Goal: Task Accomplishment & Management: Manage account settings

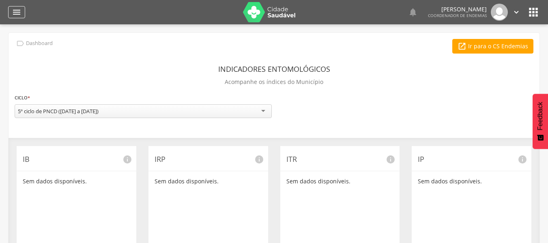
click at [11, 9] on div "" at bounding box center [16, 12] width 17 height 12
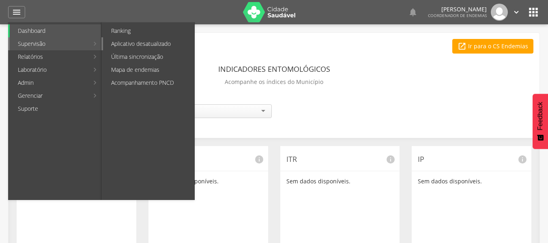
click at [141, 42] on link "Aplicativo desatualizado" at bounding box center [148, 43] width 91 height 13
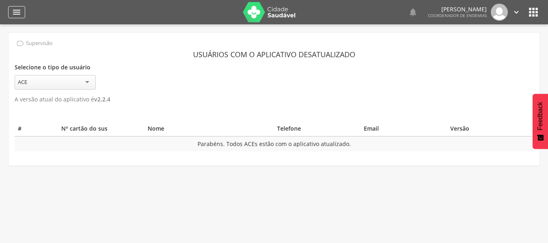
click at [17, 10] on icon "" at bounding box center [17, 12] width 10 height 10
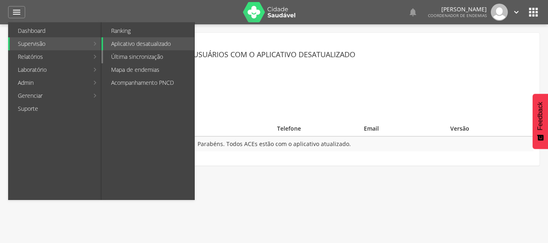
click at [139, 52] on link "Última sincronização" at bounding box center [148, 56] width 91 height 13
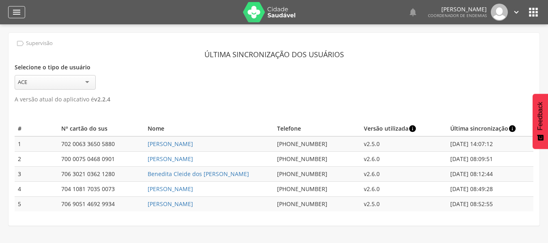
click at [19, 12] on icon "" at bounding box center [17, 12] width 10 height 10
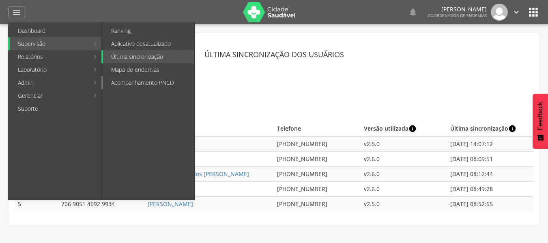
click at [148, 80] on link "Acompanhamento PNCD" at bounding box center [148, 82] width 91 height 13
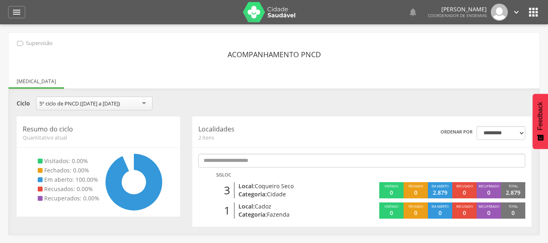
scroll to position [24, 0]
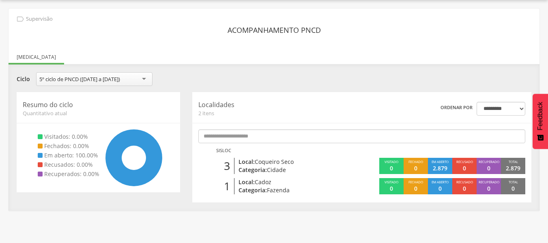
click at [139, 81] on div "5º ciclo de PNCD ([DATE] a [DATE])" at bounding box center [94, 79] width 116 height 14
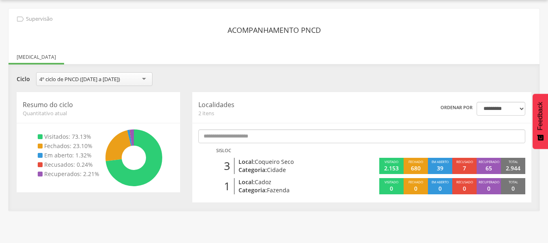
drag, startPoint x: 79, startPoint y: 80, endPoint x: 79, endPoint y: 87, distance: 6.5
click at [79, 80] on div "4º ciclo de PNCD ([DATE] a [DATE])" at bounding box center [79, 78] width 81 height 7
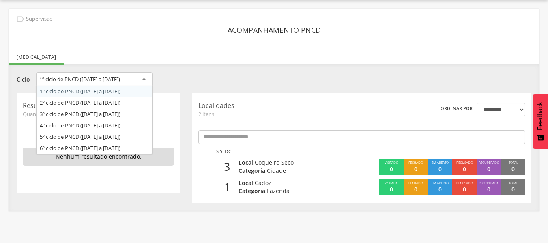
click at [66, 80] on div "1º ciclo de PNCD ([DATE] a [DATE])" at bounding box center [79, 78] width 81 height 7
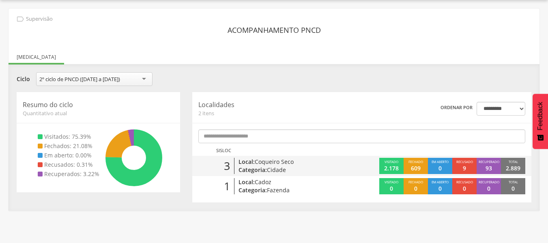
click at [415, 167] on p "609" at bounding box center [416, 168] width 10 height 8
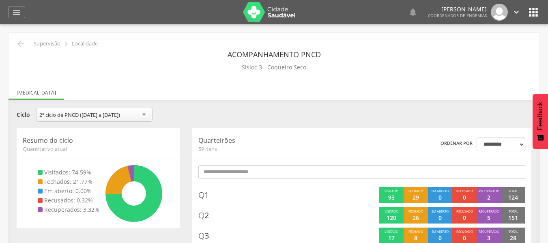
drag, startPoint x: 318, startPoint y: 91, endPoint x: 321, endPoint y: 95, distance: 4.4
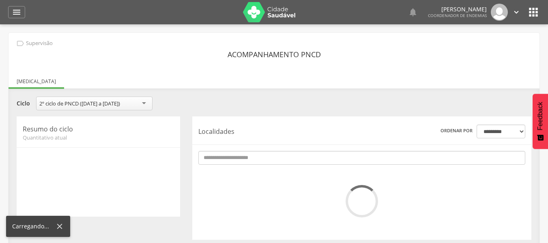
scroll to position [24, 0]
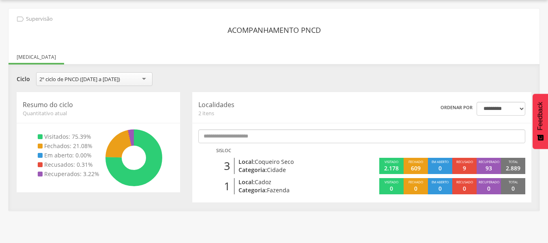
click at [139, 84] on div "2º ciclo de PNCD ([DATE] a [DATE])" at bounding box center [94, 79] width 116 height 14
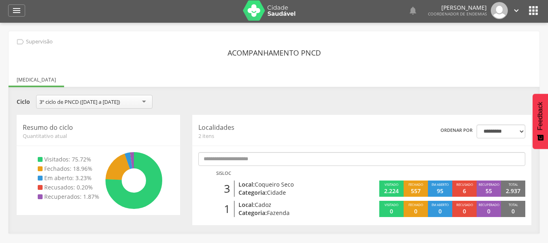
scroll to position [0, 0]
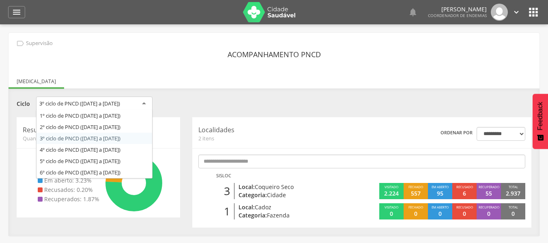
click at [134, 103] on div "3º ciclo de PNCD ([DATE] a [DATE])" at bounding box center [94, 104] width 116 height 15
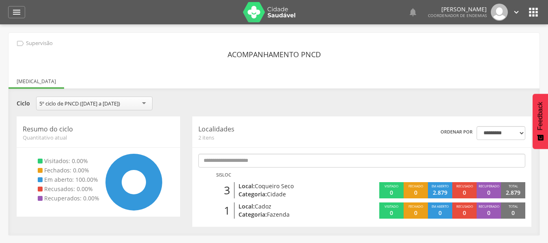
click at [133, 108] on div "5º ciclo de PNCD ([DATE] a [DATE])" at bounding box center [94, 104] width 116 height 14
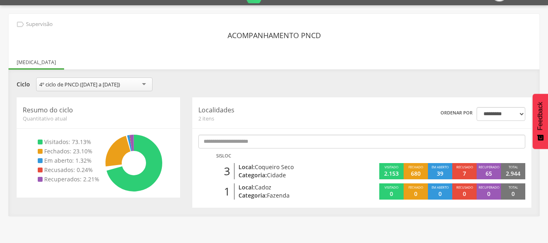
scroll to position [24, 0]
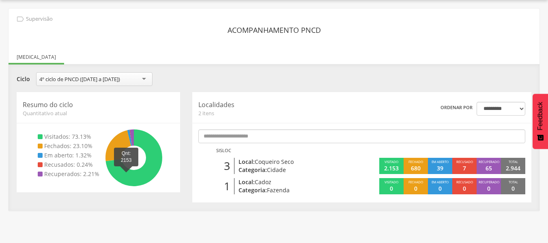
click at [126, 174] on icon at bounding box center [134, 158] width 41 height 41
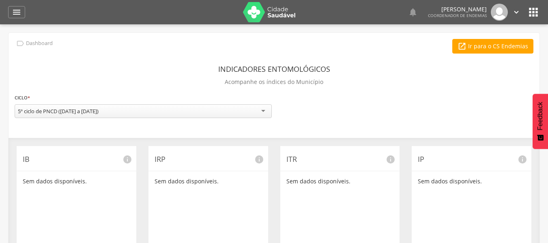
click at [15, 18] on div " Dashboard Supervisão Ranking Aplicativo desatualizado Última sincronização Ma…" at bounding box center [274, 12] width 532 height 24
click at [16, 15] on icon "" at bounding box center [17, 12] width 10 height 10
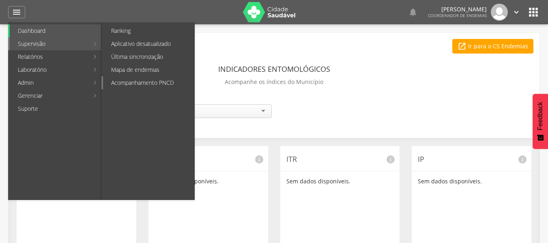
click at [143, 83] on link "Acompanhamento PNCD" at bounding box center [148, 82] width 91 height 13
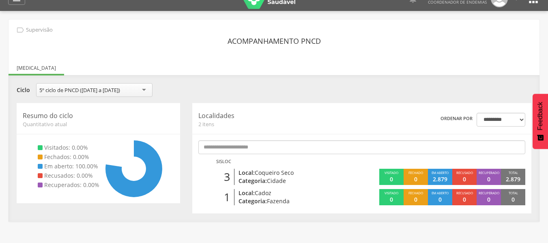
scroll to position [24, 0]
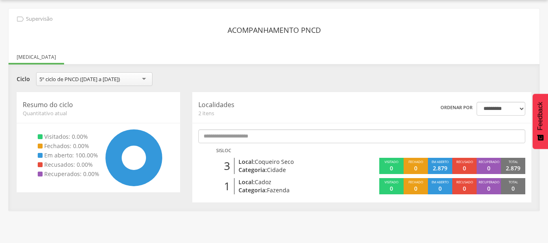
click at [90, 82] on div "5º ciclo de PNCD ([DATE] a [DATE])" at bounding box center [79, 78] width 81 height 7
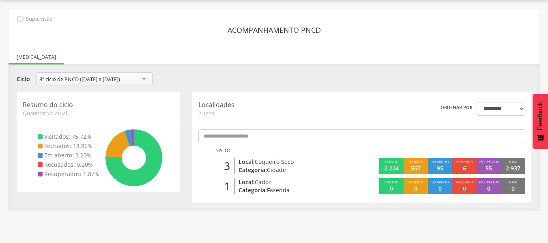
click at [103, 75] on div "3º ciclo de PNCD ([DATE] a [DATE])" at bounding box center [94, 79] width 116 height 14
click at [116, 75] on div "4º ciclo de PNCD ([DATE] a [DATE])" at bounding box center [94, 79] width 116 height 14
drag, startPoint x: 94, startPoint y: 76, endPoint x: 87, endPoint y: 87, distance: 12.7
click at [92, 78] on div "3º ciclo de PNCD ([DATE] a [DATE])" at bounding box center [79, 78] width 81 height 7
click at [74, 76] on div "4º ciclo de PNCD ([DATE] a [DATE])" at bounding box center [79, 78] width 81 height 7
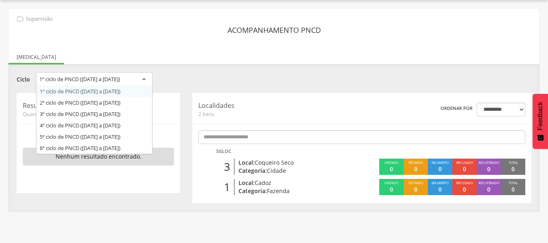
click at [56, 81] on div "1º ciclo de PNCD ([DATE] a [DATE])" at bounding box center [79, 78] width 81 height 7
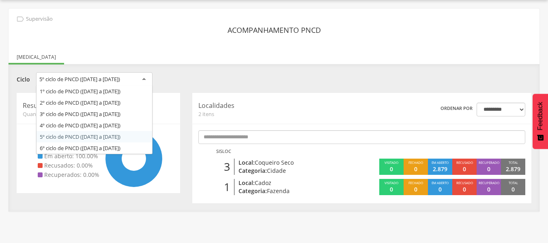
click at [50, 84] on div "5º ciclo de PNCD ([DATE] a [DATE])" at bounding box center [94, 79] width 116 height 15
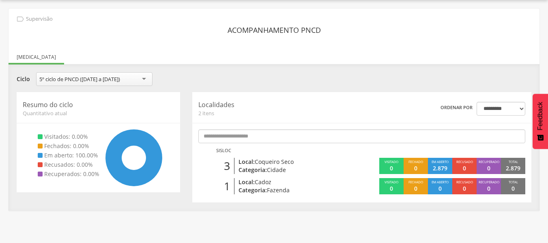
click at [207, 29] on div "Acompanhamento PNCD" at bounding box center [274, 30] width 519 height 15
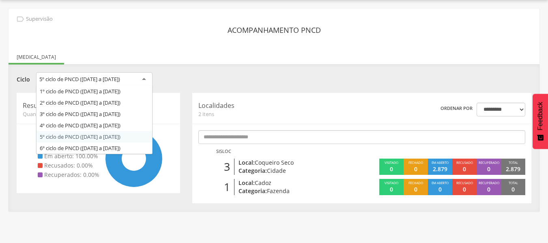
click at [49, 80] on div "5º ciclo de PNCD ([DATE] a [DATE])" at bounding box center [79, 78] width 81 height 7
click at [96, 204] on div "**********" at bounding box center [274, 141] width 531 height 139
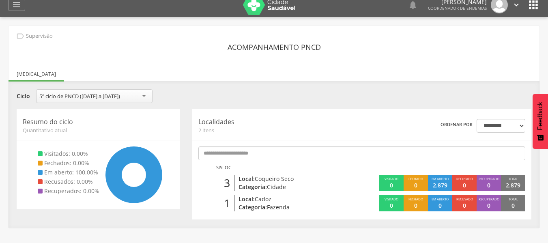
scroll to position [0, 0]
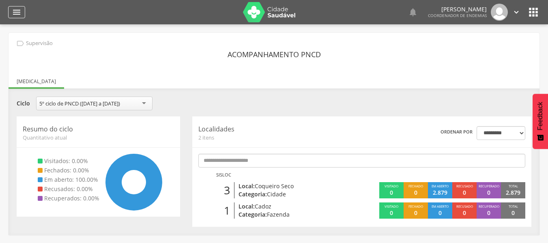
click at [21, 16] on icon "" at bounding box center [17, 12] width 10 height 10
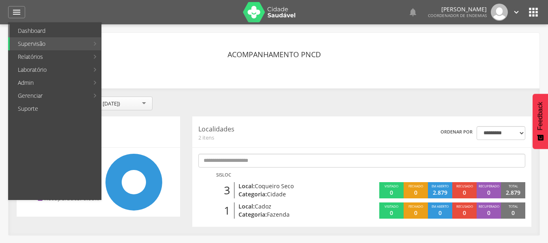
click at [67, 32] on link "Dashboard" at bounding box center [55, 30] width 91 height 13
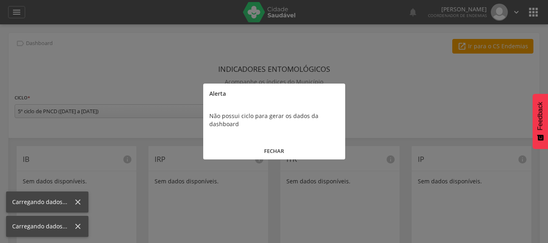
click at [279, 150] on button "FECHAR" at bounding box center [274, 150] width 142 height 17
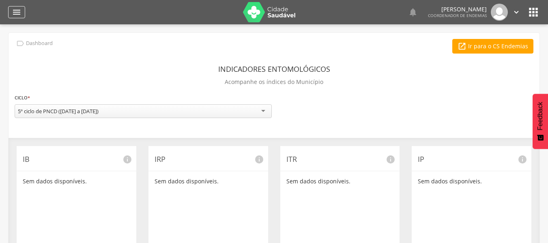
click at [19, 15] on icon "" at bounding box center [17, 12] width 10 height 10
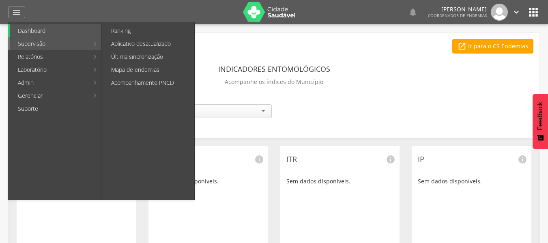
click at [27, 43] on link "Supervisão" at bounding box center [49, 43] width 79 height 13
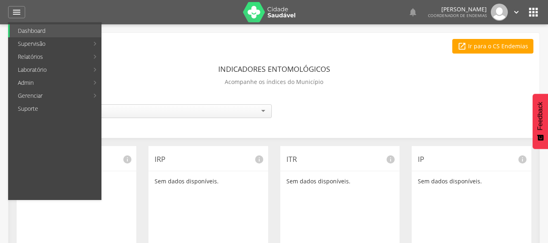
click at [176, 69] on link "Mapa de endemias" at bounding box center [148, 69] width 91 height 13
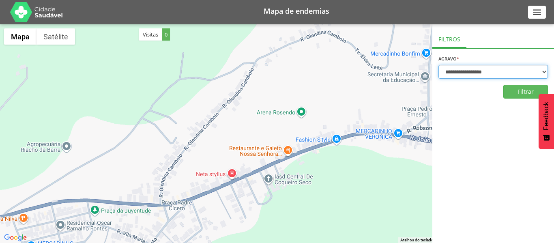
click at [533, 69] on select "**********" at bounding box center [494, 72] width 110 height 14
select select "*"
click at [439, 65] on select "**********" at bounding box center [494, 72] width 110 height 14
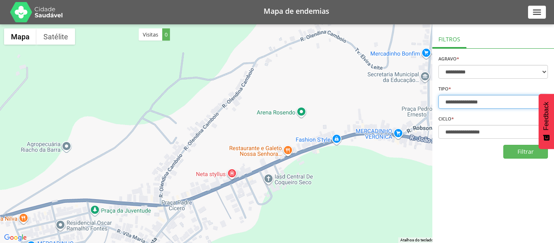
click at [491, 101] on select "**********" at bounding box center [494, 102] width 110 height 14
select select "*"
click at [439, 95] on select "**********" at bounding box center [494, 102] width 110 height 14
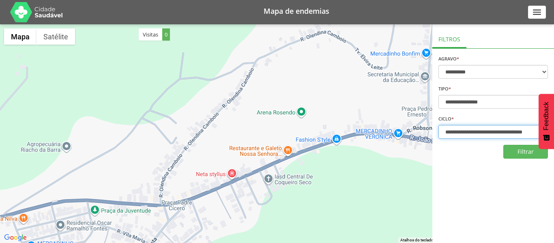
click at [479, 129] on select "**********" at bounding box center [494, 132] width 110 height 14
click at [439, 125] on select "**********" at bounding box center [494, 132] width 110 height 14
click at [508, 161] on div "**********" at bounding box center [493, 133] width 122 height 219
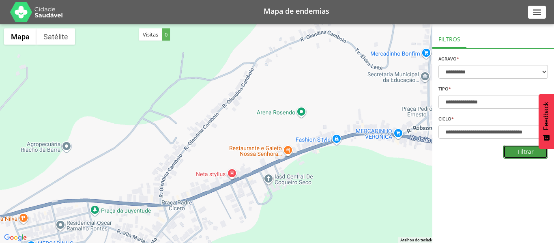
click at [508, 156] on button "Filtrar" at bounding box center [525, 152] width 45 height 14
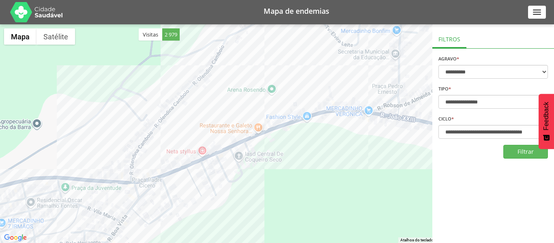
drag, startPoint x: 323, startPoint y: 149, endPoint x: 158, endPoint y: 262, distance: 199.5
click at [158, 243] on html "**********" at bounding box center [277, 121] width 554 height 243
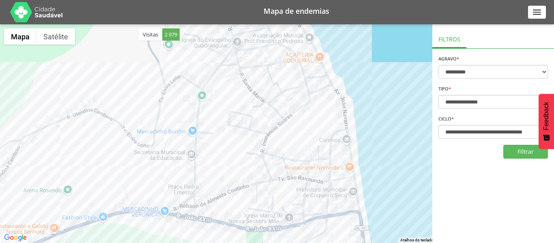
drag, startPoint x: 343, startPoint y: 123, endPoint x: 137, endPoint y: 224, distance: 229.4
click at [137, 224] on div at bounding box center [277, 133] width 554 height 219
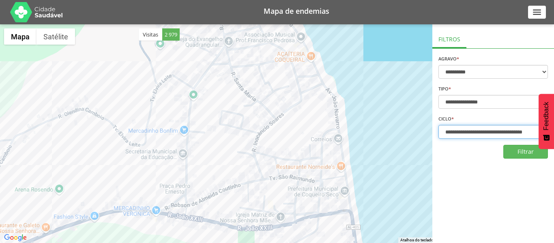
click at [469, 131] on select "**********" at bounding box center [494, 132] width 110 height 14
select select "**********"
click at [439, 125] on select "**********" at bounding box center [494, 132] width 110 height 14
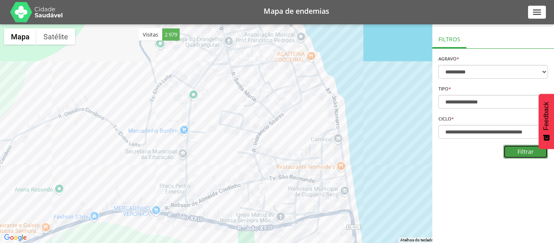
click at [512, 151] on button "Filtrar" at bounding box center [525, 152] width 45 height 14
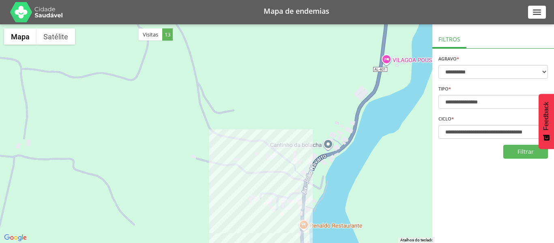
drag, startPoint x: 339, startPoint y: 195, endPoint x: 279, endPoint y: 222, distance: 66.0
click at [279, 222] on div at bounding box center [277, 133] width 554 height 219
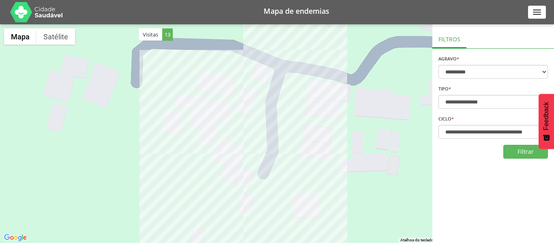
drag, startPoint x: 265, startPoint y: 140, endPoint x: 338, endPoint y: 15, distance: 145.1
click at [406, 205] on div at bounding box center [277, 133] width 554 height 219
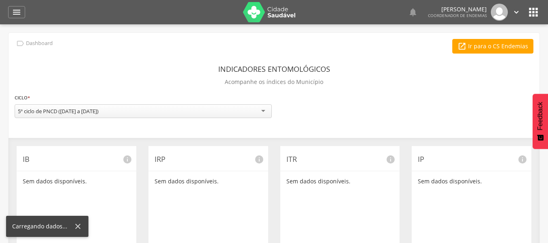
click at [17, 20] on div " Dashboard Supervisão Ranking Aplicativo desatualizado Última sincronização Ma…" at bounding box center [274, 12] width 532 height 24
click at [17, 14] on icon "" at bounding box center [17, 12] width 10 height 10
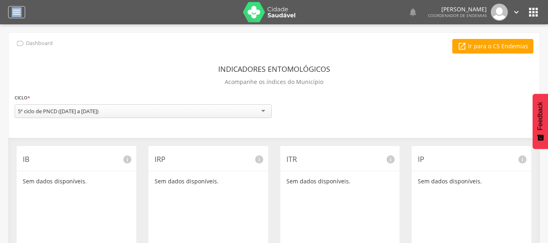
click at [19, 9] on icon "" at bounding box center [17, 12] width 10 height 10
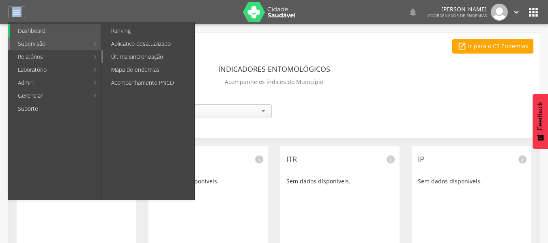
click at [125, 62] on link "Última sincronização" at bounding box center [148, 56] width 91 height 13
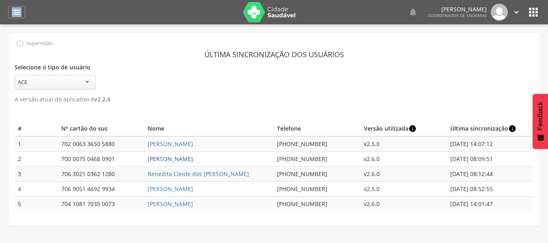
click at [193, 158] on link "[PERSON_NAME]" at bounding box center [170, 159] width 45 height 8
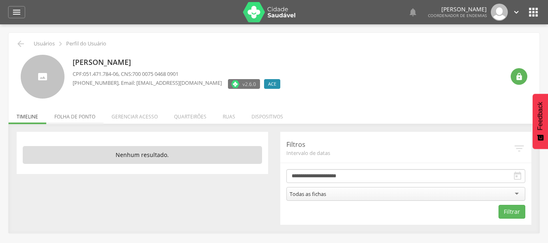
click at [87, 115] on li "Folha de ponto" at bounding box center [74, 114] width 57 height 19
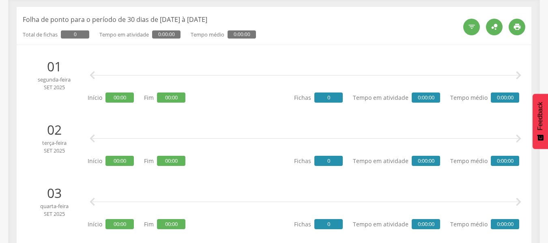
scroll to position [41, 0]
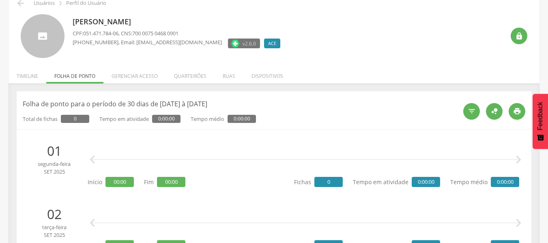
click at [509, 117] on div "  " at bounding box center [491, 111] width 68 height 24
click at [516, 116] on div "" at bounding box center [517, 111] width 17 height 17
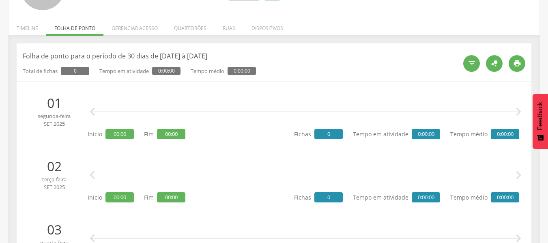
scroll to position [0, 0]
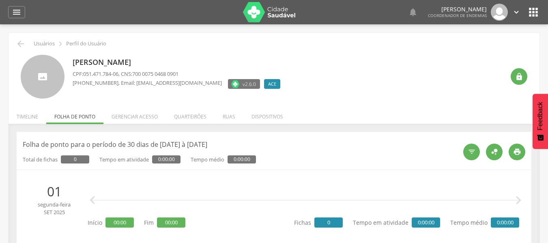
click at [147, 148] on p "Folha de ponto para o período de 30 dias de [DATE] à [DATE]" at bounding box center [240, 144] width 435 height 9
click at [471, 155] on icon "" at bounding box center [472, 152] width 8 height 8
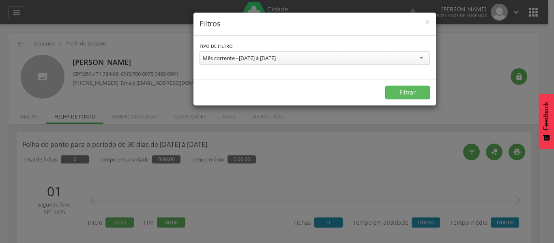
click at [301, 62] on div "Mês corrente - 01/09/2025 à 30/09/2025" at bounding box center [315, 58] width 230 height 14
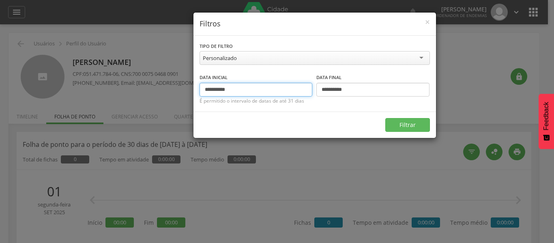
click at [217, 91] on input "**********" at bounding box center [256, 90] width 113 height 14
type input "**********"
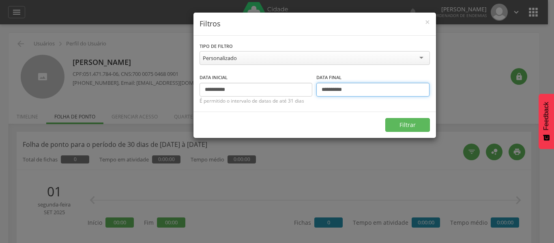
click at [334, 89] on input "**********" at bounding box center [372, 90] width 113 height 14
type input "**********"
click at [385, 118] on button "Filtrar" at bounding box center [407, 125] width 45 height 14
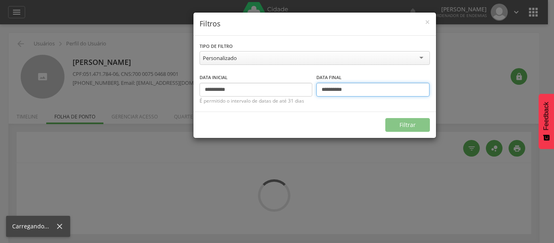
type input "**********"
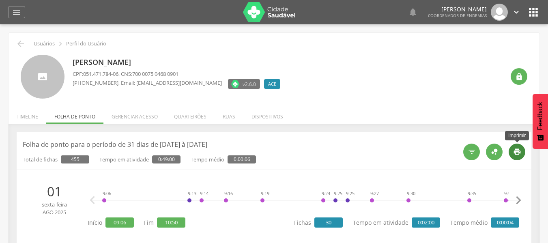
click at [513, 156] on div "" at bounding box center [517, 152] width 17 height 17
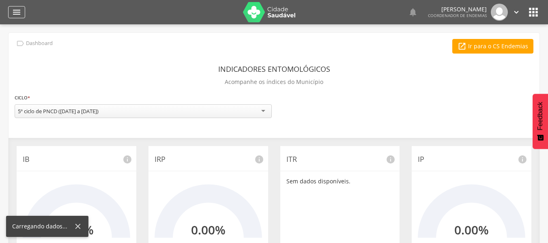
click at [16, 12] on icon "" at bounding box center [17, 12] width 10 height 10
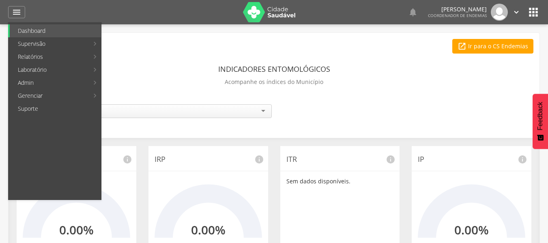
drag, startPoint x: 430, startPoint y: 75, endPoint x: 263, endPoint y: 112, distance: 171.4
click at [430, 76] on div "Indicadores Entomológicos Acompanhe os índices do Município" at bounding box center [274, 77] width 519 height 30
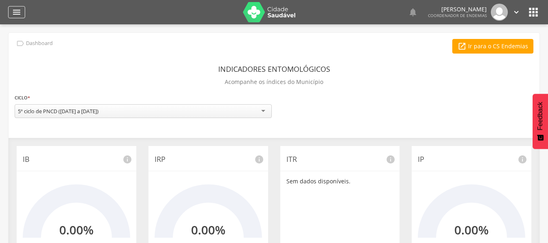
click at [12, 12] on icon "" at bounding box center [17, 12] width 10 height 10
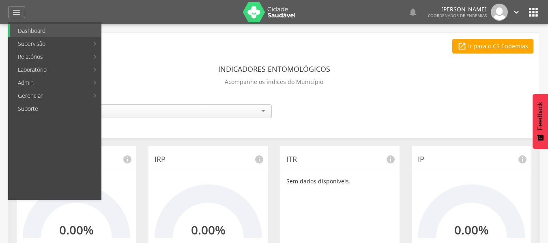
click at [374, 76] on div "Indicadores Entomológicos Acompanhe os índices do Município" at bounding box center [274, 77] width 519 height 30
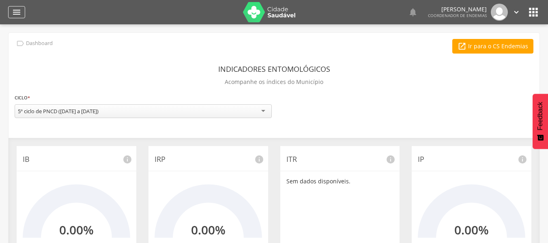
click at [14, 16] on icon "" at bounding box center [17, 12] width 10 height 10
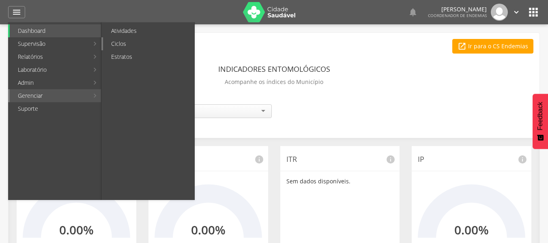
click at [128, 44] on link "Ciclos" at bounding box center [148, 43] width 91 height 13
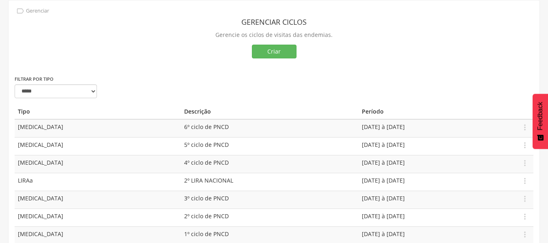
scroll to position [56, 0]
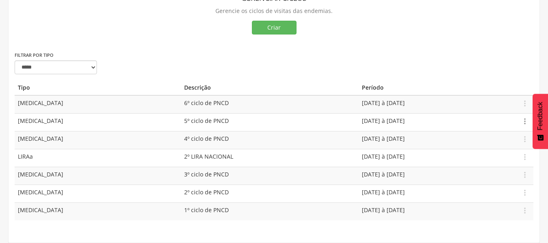
click at [529, 125] on icon "" at bounding box center [525, 121] width 9 height 9
click at [492, 96] on link "Editar" at bounding box center [497, 98] width 64 height 10
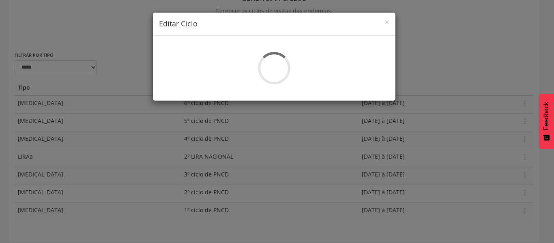
select select "*"
type input "**********"
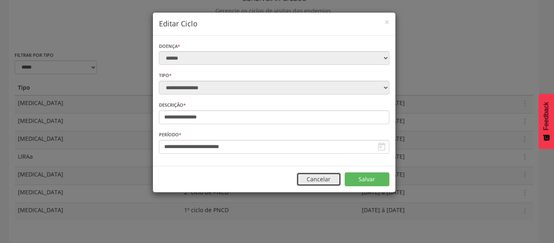
click at [332, 179] on button "Cancelar" at bounding box center [319, 179] width 45 height 14
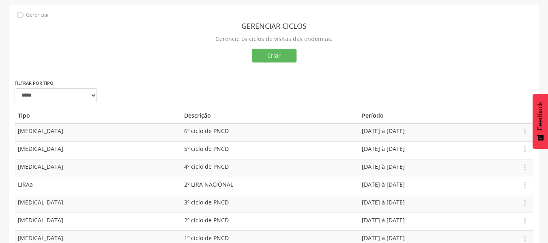
scroll to position [0, 0]
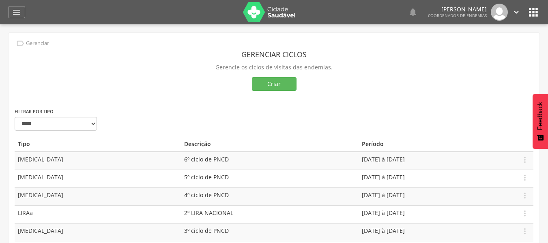
click at [32, 48] on header "Gerenciar ciclos" at bounding box center [274, 54] width 519 height 15
click at [32, 45] on p "Gerenciar" at bounding box center [37, 43] width 23 height 6
click at [19, 43] on icon "" at bounding box center [20, 43] width 9 height 9
click at [16, 9] on icon "" at bounding box center [17, 12] width 10 height 10
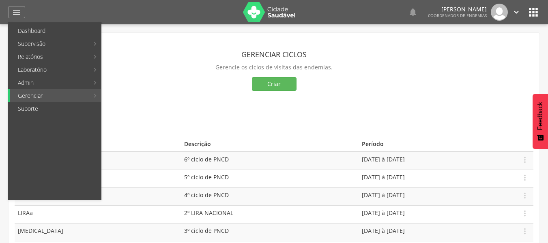
click at [158, 30] on link "Mapeamento de quadras" at bounding box center [148, 30] width 91 height 13
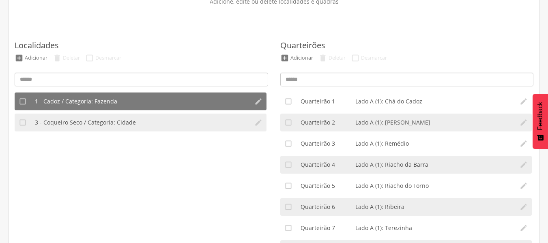
scroll to position [81, 0]
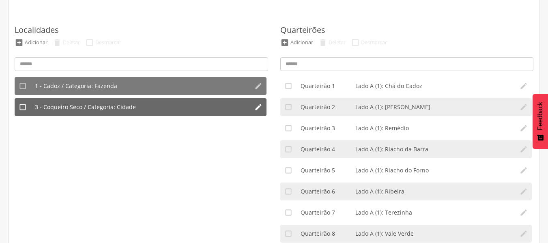
click at [96, 108] on span "3 - Coqueiro Seco / Categoria: Cidade" at bounding box center [85, 107] width 101 height 8
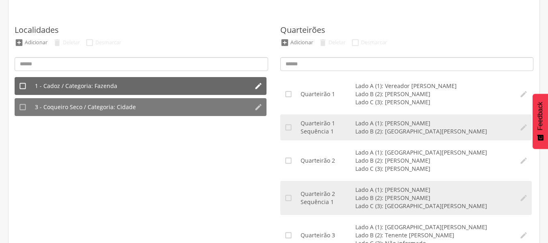
click at [156, 92] on li "1 - Cadoz / Categoria: Fazenda" at bounding box center [140, 86] width 219 height 18
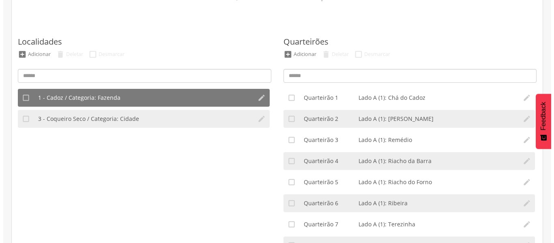
scroll to position [70, 0]
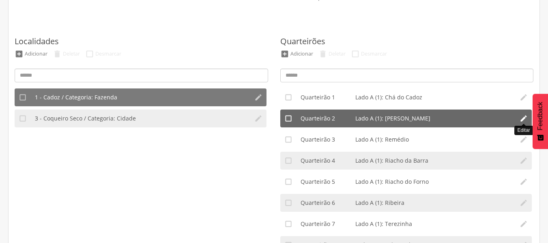
click at [525, 118] on icon "" at bounding box center [524, 118] width 8 height 8
type input "*"
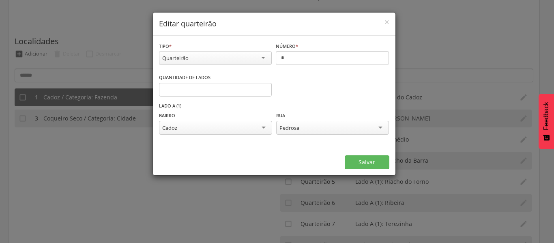
click at [296, 130] on div "Pedrosa" at bounding box center [290, 127] width 20 height 7
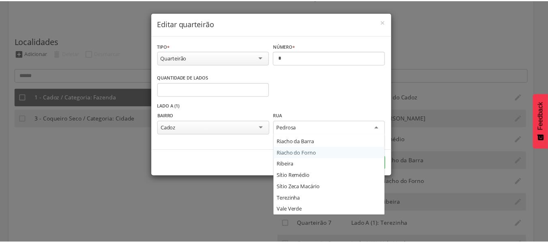
scroll to position [0, 0]
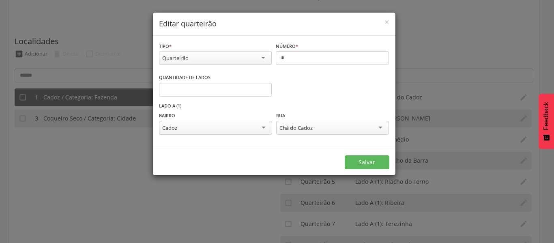
click at [365, 125] on div "Chá do Cadoz" at bounding box center [332, 128] width 113 height 14
click at [368, 161] on button "Salvar" at bounding box center [367, 162] width 45 height 14
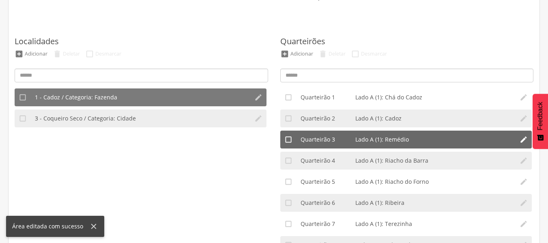
click at [529, 136] on li "" at bounding box center [524, 140] width 16 height 18
click at [523, 138] on icon "" at bounding box center [524, 140] width 8 height 8
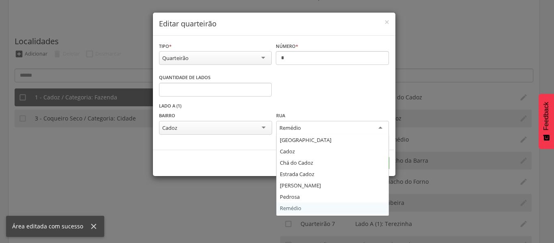
click at [365, 125] on div "Remédio" at bounding box center [332, 128] width 113 height 15
drag, startPoint x: 301, startPoint y: 154, endPoint x: 317, endPoint y: 160, distance: 17.0
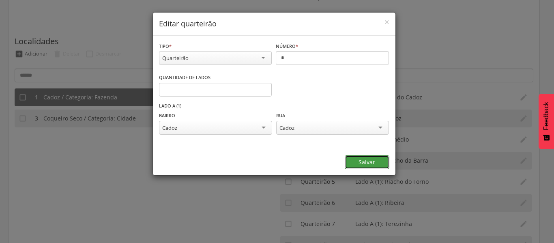
click at [373, 161] on button "Salvar" at bounding box center [367, 162] width 45 height 14
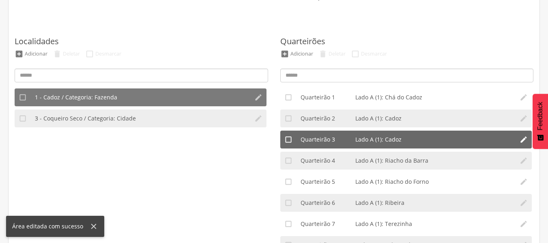
click at [521, 143] on icon "" at bounding box center [524, 140] width 8 height 8
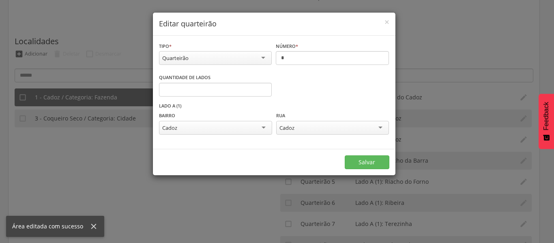
click at [332, 126] on div "Cadoz" at bounding box center [332, 128] width 113 height 14
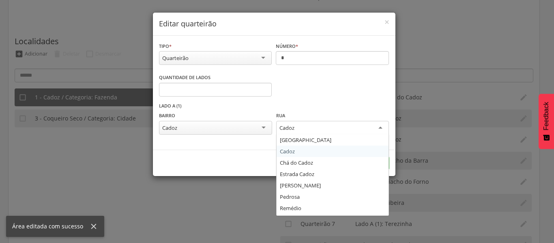
drag, startPoint x: 308, startPoint y: 152, endPoint x: 336, endPoint y: 158, distance: 28.7
click at [309, 151] on form "**********" at bounding box center [274, 106] width 243 height 140
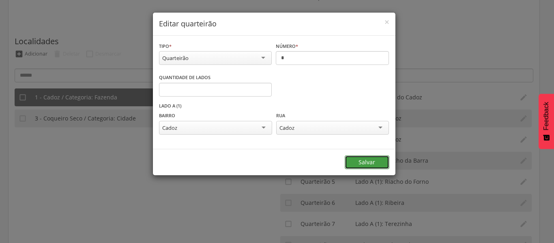
click at [377, 168] on button "Salvar" at bounding box center [367, 162] width 45 height 14
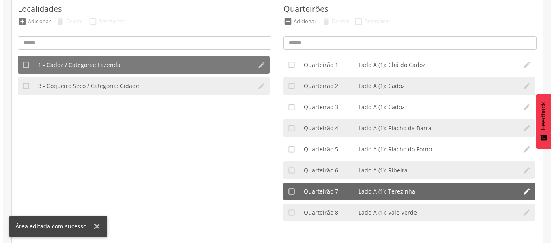
scroll to position [131, 0]
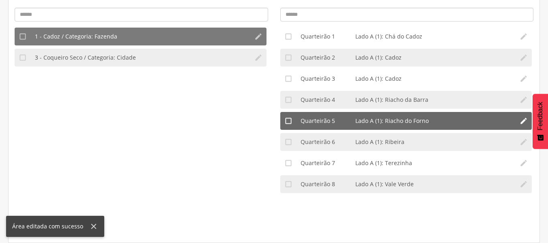
click at [521, 123] on icon "" at bounding box center [524, 121] width 8 height 8
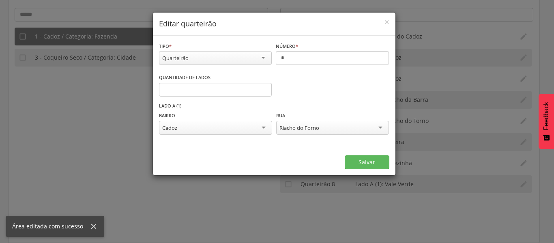
click at [372, 125] on div "Riacho do Forno" at bounding box center [332, 128] width 113 height 14
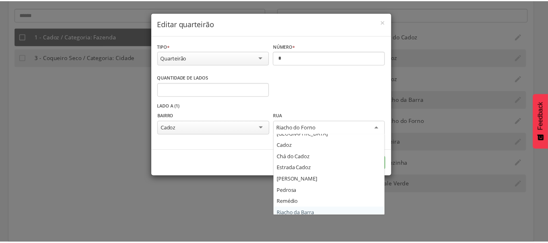
scroll to position [0, 0]
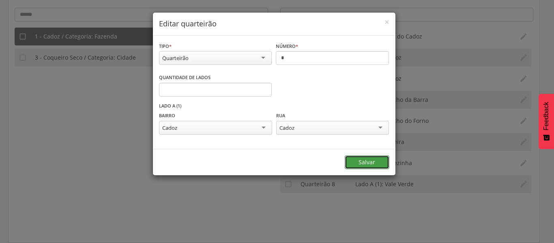
click at [371, 164] on button "Salvar" at bounding box center [367, 162] width 45 height 14
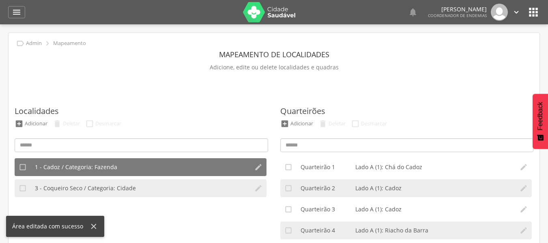
scroll to position [41, 0]
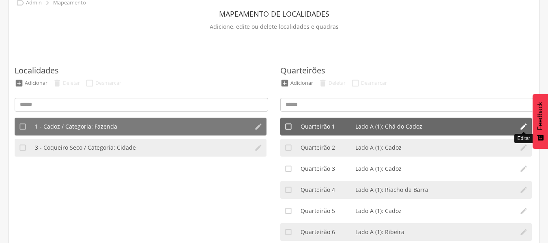
click at [525, 125] on icon "" at bounding box center [524, 127] width 8 height 8
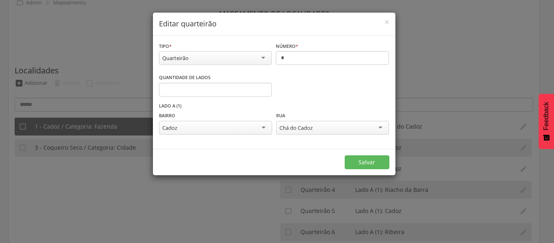
click at [344, 136] on div "Chá do Cadoz Alto do Céu Cadoz Chá do Cadoz Estrada Cadoz Julinda Cadoz Pedrosa…" at bounding box center [332, 129] width 113 height 16
click at [344, 131] on div "Chá do Cadoz" at bounding box center [332, 128] width 113 height 14
click at [372, 166] on button "Salvar" at bounding box center [367, 162] width 45 height 14
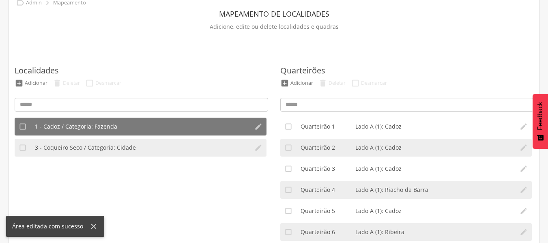
click at [490, 72] on div "Quarteirões  Adicionar  Deletar  Desmarcar  Quarteirão 1 Lado A (1): Cadoz …" at bounding box center [407, 185] width 254 height 272
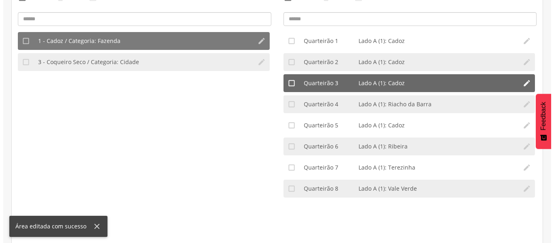
scroll to position [131, 0]
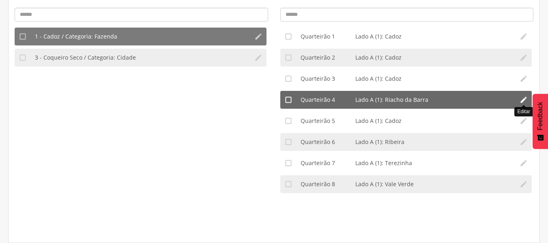
click at [522, 98] on icon "" at bounding box center [524, 100] width 8 height 8
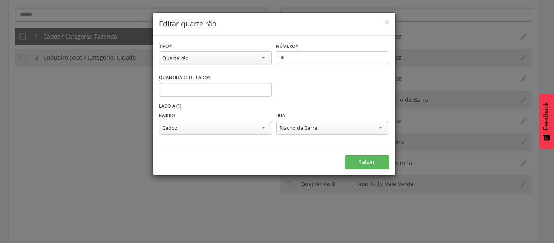
click at [355, 127] on div "Riacho da Barra" at bounding box center [332, 128] width 113 height 14
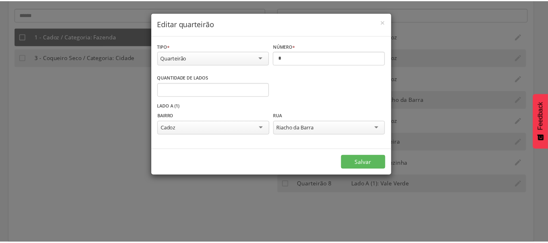
scroll to position [10, 0]
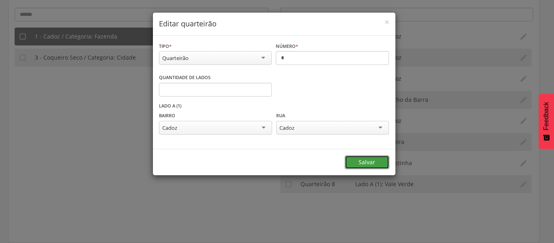
click at [361, 158] on button "Salvar" at bounding box center [367, 162] width 45 height 14
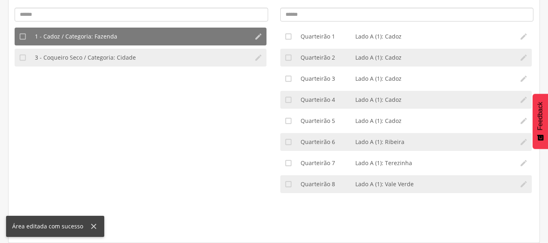
click at [211, 143] on ul " 1 - Cadoz / Categoria: Fazenda   3 - Coqueiro Seco / Categoria: Cidade " at bounding box center [142, 129] width 254 height 203
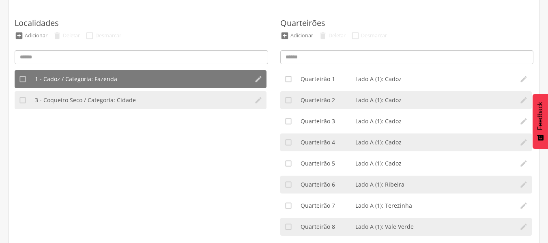
scroll to position [131, 0]
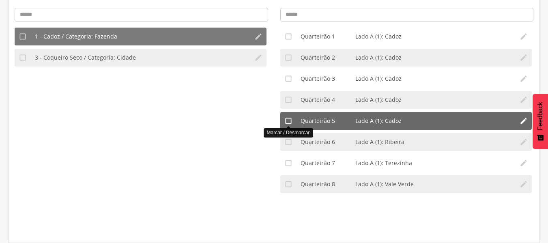
click at [288, 121] on icon "" at bounding box center [288, 121] width 8 height 8
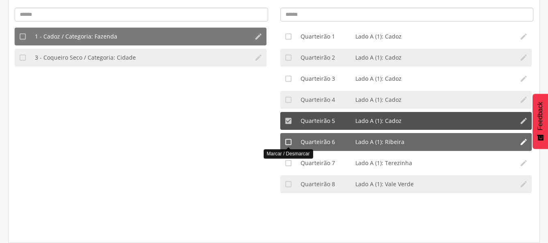
drag, startPoint x: 287, startPoint y: 140, endPoint x: 287, endPoint y: 148, distance: 7.7
click at [287, 141] on icon "" at bounding box center [288, 142] width 8 height 8
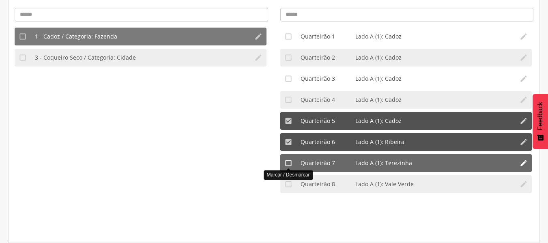
click at [288, 161] on icon "" at bounding box center [288, 163] width 8 height 8
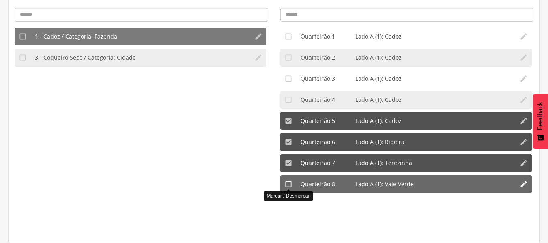
drag, startPoint x: 288, startPoint y: 185, endPoint x: 303, endPoint y: 176, distance: 17.2
click at [289, 185] on icon "" at bounding box center [288, 184] width 8 height 8
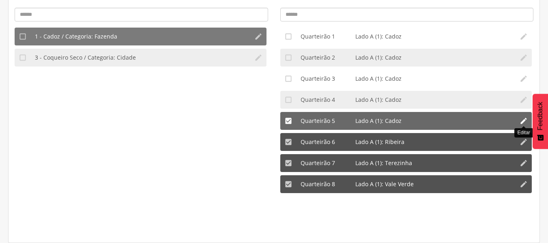
click at [524, 120] on icon "" at bounding box center [524, 121] width 8 height 8
type input "*"
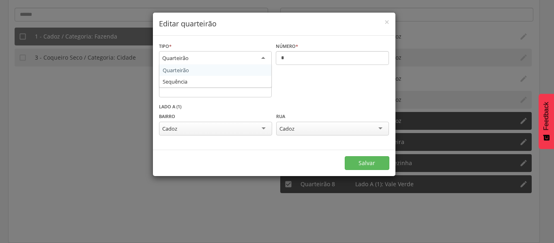
click at [217, 60] on div "Quarteirão" at bounding box center [215, 58] width 113 height 15
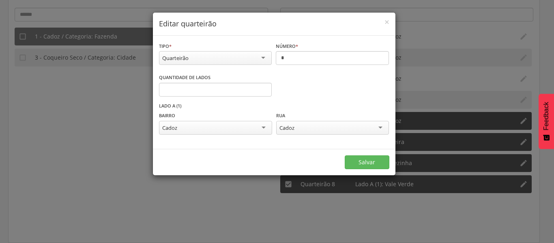
click at [116, 115] on div "**********" at bounding box center [277, 121] width 554 height 243
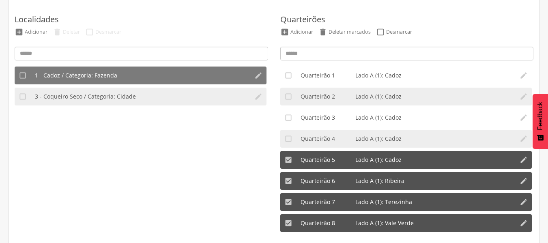
scroll to position [9, 0]
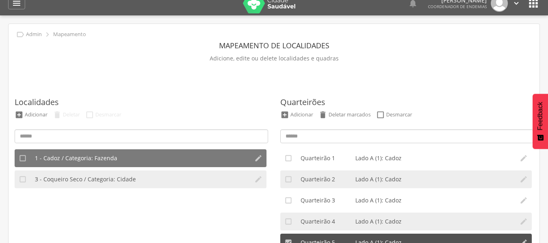
click at [108, 75] on div " Admin  Mapeamento Mapeamento de localidades Adicione, edite ou delete locali…" at bounding box center [274, 194] width 531 height 340
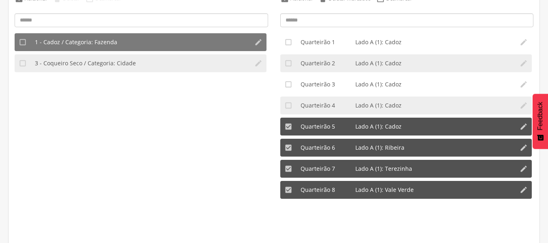
scroll to position [131, 0]
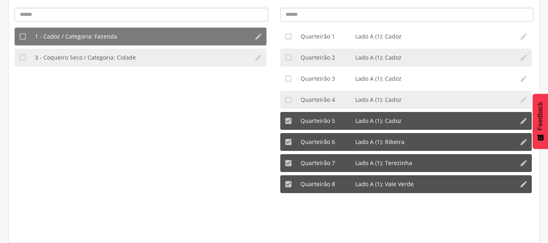
drag, startPoint x: 198, startPoint y: 202, endPoint x: 194, endPoint y: 204, distance: 4.2
click at [197, 202] on ul " 1 - Cadoz / Categoria: Fazenda   3 - Coqueiro Seco / Categoria: Cidade " at bounding box center [142, 129] width 254 height 203
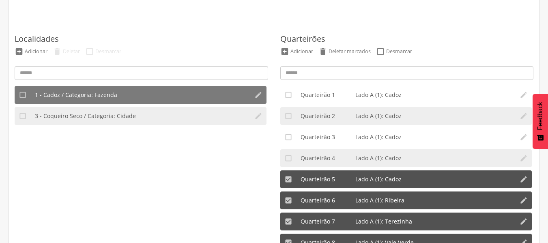
scroll to position [0, 0]
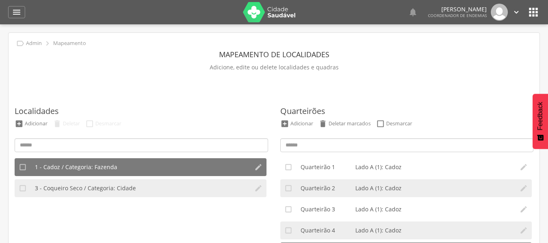
click at [58, 85] on div " Admin  Mapeamento Mapeamento de localidades Adicione, edite ou delete locali…" at bounding box center [274, 203] width 531 height 340
drag, startPoint x: 279, startPoint y: 82, endPoint x: 283, endPoint y: 86, distance: 5.2
click at [280, 83] on div " Admin  Mapeamento Mapeamento de localidades Adicione, edite ou delete locali…" at bounding box center [274, 203] width 531 height 340
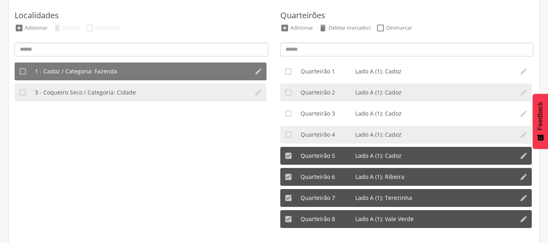
scroll to position [49, 0]
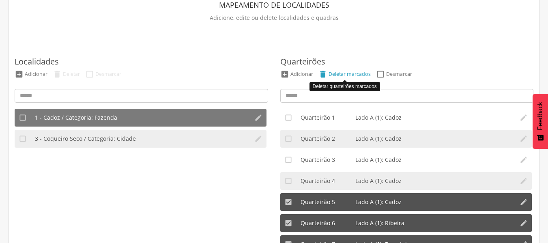
click at [340, 73] on div "Deletar marcados" at bounding box center [350, 74] width 42 height 7
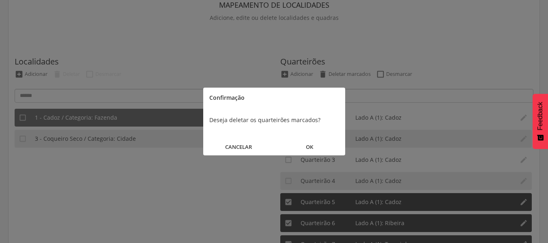
click at [312, 147] on button "OK" at bounding box center [309, 146] width 71 height 17
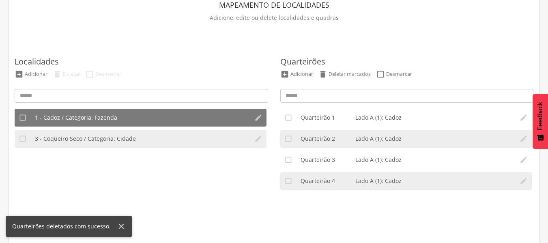
click at [463, 57] on div "Quarteirões  Adicionar  Deletar marcados  Desmarcar  Quarteirão 1 Lado A (1…" at bounding box center [407, 176] width 254 height 272
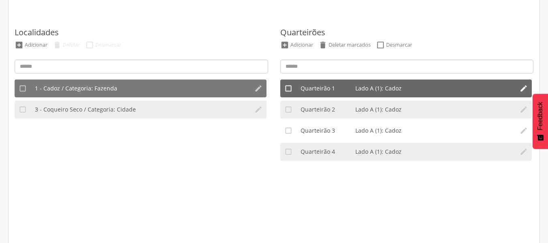
scroll to position [131, 0]
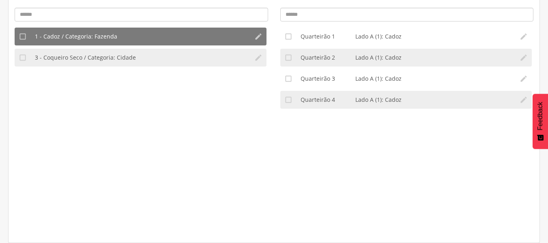
click at [174, 152] on ul " 1 - Cadoz / Categoria: Fazenda   3 - Coqueiro Seco / Categoria: Cidade " at bounding box center [142, 129] width 254 height 203
click at [157, 163] on ul " 1 - Cadoz / Categoria: Fazenda   3 - Coqueiro Seco / Categoria: Cidade " at bounding box center [142, 129] width 254 height 203
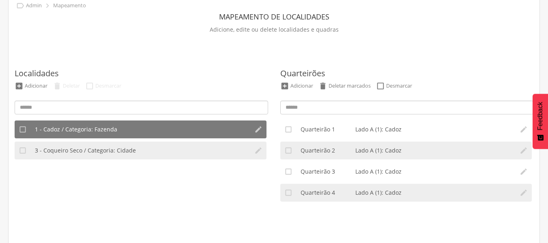
scroll to position [49, 0]
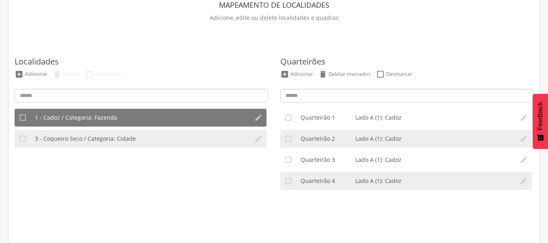
click at [204, 21] on p "Adicione, edite ou delete localidades e quadras" at bounding box center [274, 17] width 519 height 11
click at [131, 181] on ul " 1 - Cadoz / Categoria: Fazenda   3 - Coqueiro Seco / Categoria: Cidade " at bounding box center [142, 210] width 254 height 203
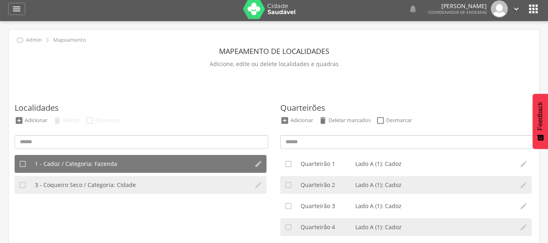
scroll to position [0, 0]
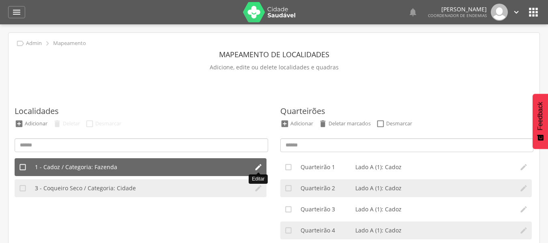
click at [257, 168] on icon "" at bounding box center [258, 167] width 8 height 8
type input "*****"
type input "*"
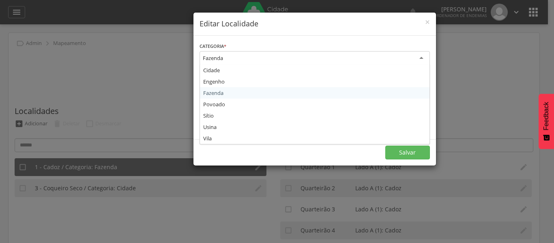
click at [222, 59] on div "Fazenda" at bounding box center [213, 57] width 20 height 7
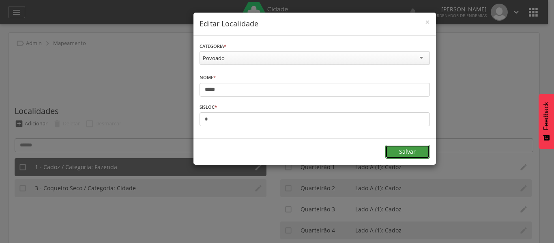
click at [405, 151] on button "Salvar" at bounding box center [407, 152] width 45 height 14
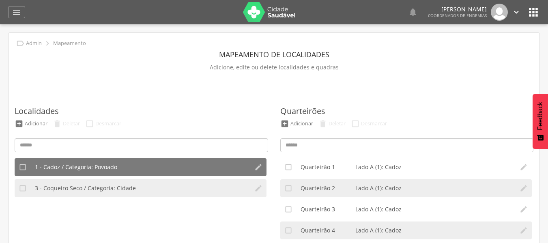
click at [17, 39] on div " Admin  Mapeamento Mapeamento de localidades Adicione, edite ou delete locali…" at bounding box center [274, 203] width 531 height 340
click at [18, 44] on icon "" at bounding box center [20, 43] width 9 height 9
click at [56, 41] on p "Mapeamento" at bounding box center [69, 43] width 33 height 6
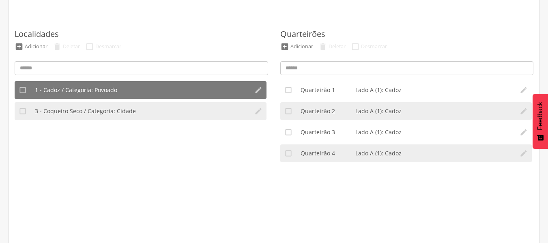
scroll to position [81, 0]
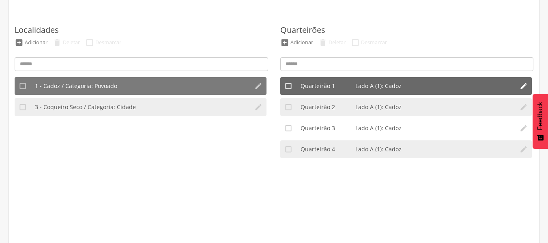
click at [347, 84] on div "Quarteirão 1" at bounding box center [328, 86] width 55 height 8
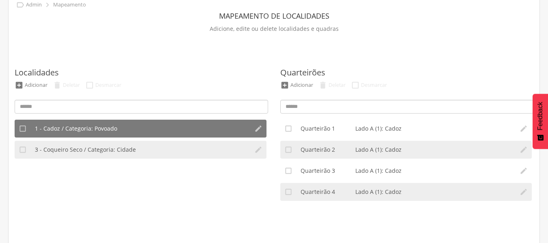
scroll to position [0, 0]
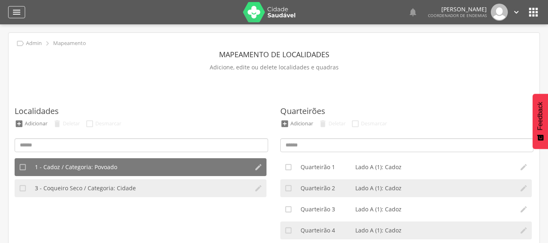
click at [17, 15] on icon "" at bounding box center [17, 12] width 10 height 10
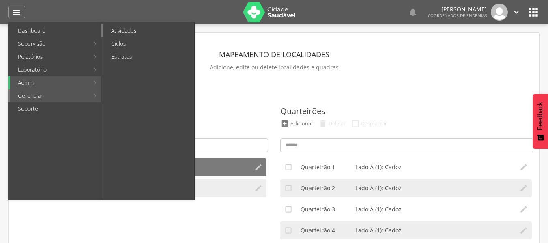
click at [125, 32] on link "Atividades" at bounding box center [148, 30] width 91 height 13
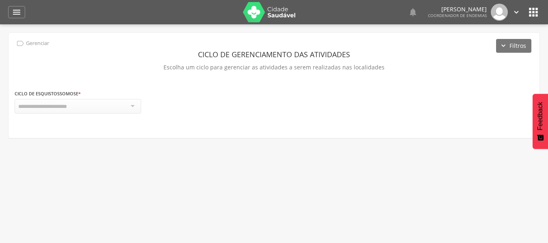
click at [127, 104] on div at bounding box center [78, 106] width 127 height 15
click at [127, 105] on div at bounding box center [78, 106] width 127 height 15
click at [16, 14] on icon "" at bounding box center [17, 12] width 10 height 10
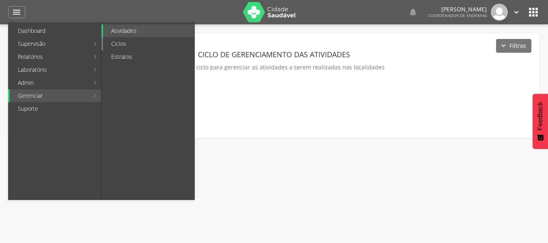
click at [136, 38] on link "Ciclos" at bounding box center [148, 43] width 91 height 13
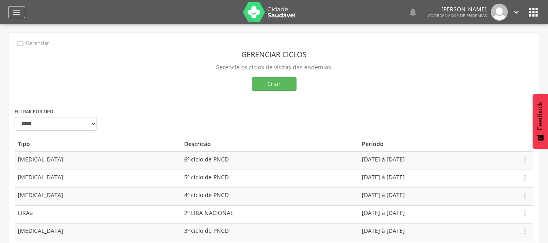
click at [19, 17] on div "" at bounding box center [16, 12] width 17 height 12
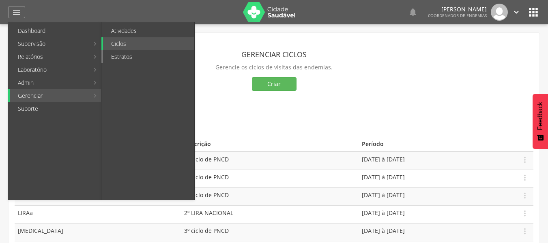
click at [133, 56] on link "Estratos" at bounding box center [148, 56] width 91 height 13
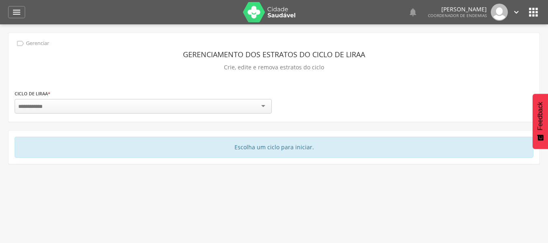
click at [154, 102] on div at bounding box center [143, 106] width 257 height 15
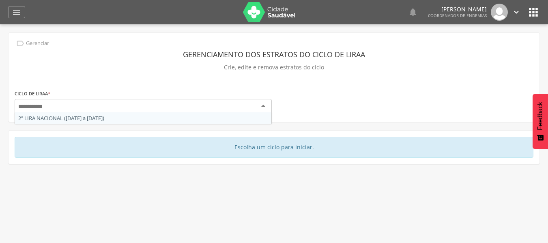
click at [82, 60] on header "GERENCIAMENTO DOS ESTRATOS DO CICLO DE LIRAA" at bounding box center [274, 54] width 519 height 15
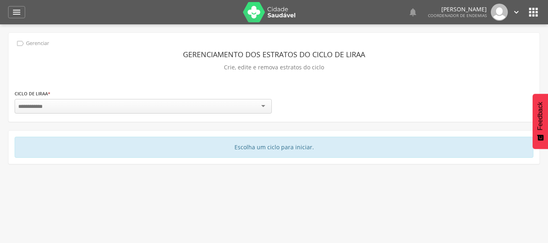
drag, startPoint x: 19, startPoint y: 11, endPoint x: 18, endPoint y: 19, distance: 8.6
click at [18, 11] on icon "" at bounding box center [17, 12] width 10 height 10
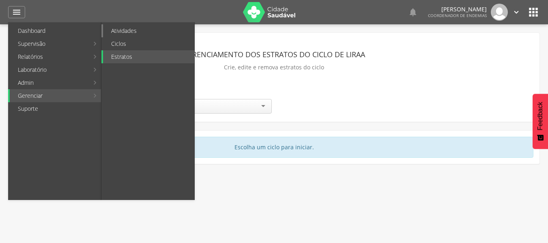
click at [132, 28] on link "Atividades" at bounding box center [148, 30] width 91 height 13
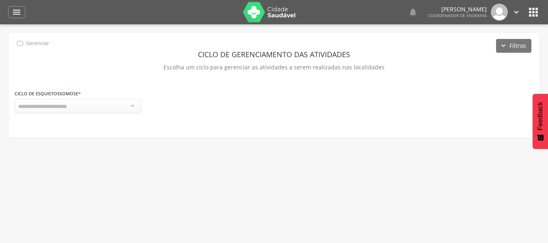
click at [128, 103] on div at bounding box center [78, 106] width 127 height 15
click at [16, 13] on icon "" at bounding box center [17, 12] width 10 height 10
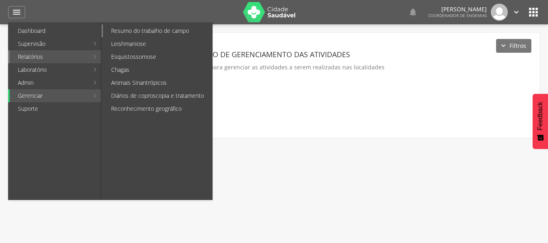
click at [161, 32] on link "Resumo do trabalho de campo" at bounding box center [157, 30] width 109 height 13
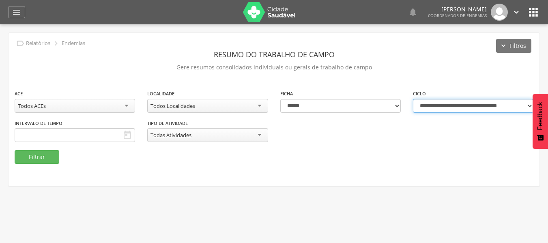
click at [463, 108] on select "**********" at bounding box center [473, 106] width 120 height 14
select select "**********"
click at [413, 99] on select "**********" at bounding box center [473, 106] width 120 height 14
type input "**********"
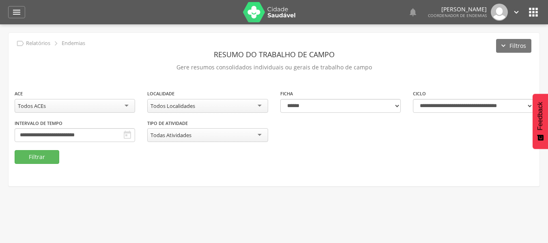
click at [162, 133] on div "Todas Atividades" at bounding box center [171, 134] width 41 height 7
click at [57, 154] on button "Filtrar" at bounding box center [37, 157] width 45 height 14
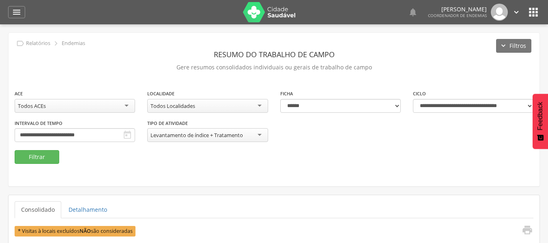
click at [41, 41] on p "Relatórios" at bounding box center [38, 43] width 24 height 6
click at [20, 43] on icon "" at bounding box center [20, 43] width 9 height 9
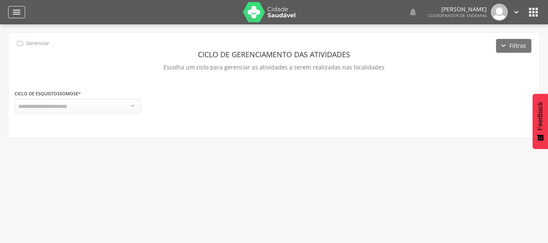
click at [19, 9] on icon "" at bounding box center [17, 12] width 10 height 10
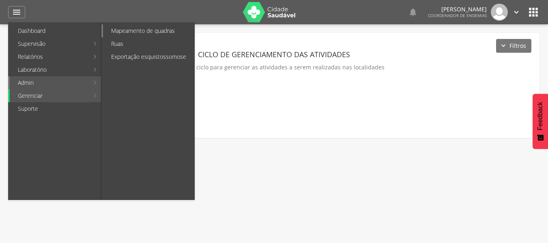
click at [116, 32] on link "Mapeamento de quadras" at bounding box center [148, 30] width 91 height 13
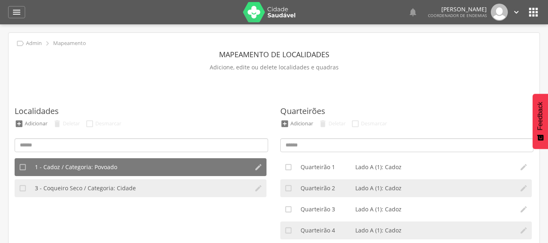
click at [22, 4] on div " Dashboard Supervisão Ranking Aplicativo desatualizado Última sincronização Ma…" at bounding box center [274, 12] width 532 height 24
click at [21, 6] on div "" at bounding box center [16, 12] width 17 height 12
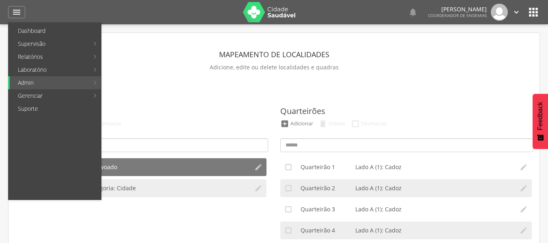
drag, startPoint x: 3, startPoint y: 241, endPoint x: 0, endPoint y: 262, distance: 20.9
drag, startPoint x: 0, startPoint y: 262, endPoint x: 445, endPoint y: 94, distance: 475.7
click at [445, 94] on div "Quarteirões  Adicionar  Deletar  Desmarcar  Quarteirão 1 Lado A (1): Cadoz …" at bounding box center [407, 225] width 254 height 272
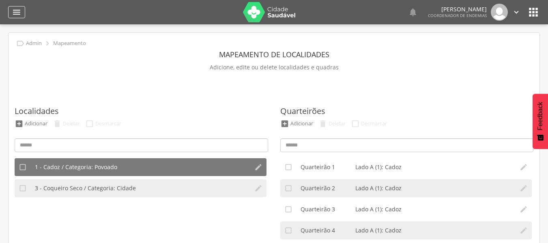
click at [11, 14] on div "" at bounding box center [16, 12] width 17 height 12
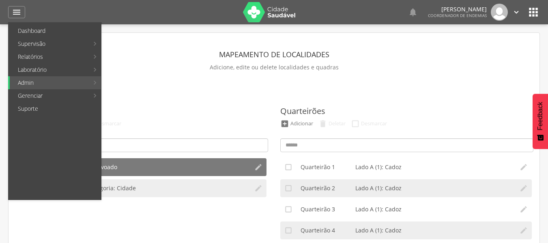
click at [57, 30] on link "Dashboard" at bounding box center [55, 30] width 91 height 13
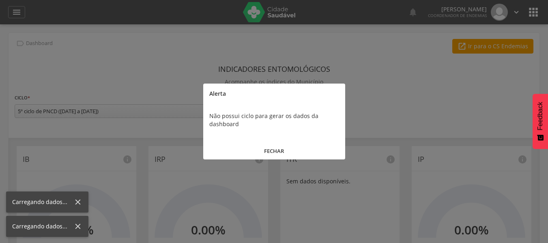
click at [284, 143] on button "FECHAR" at bounding box center [274, 150] width 142 height 17
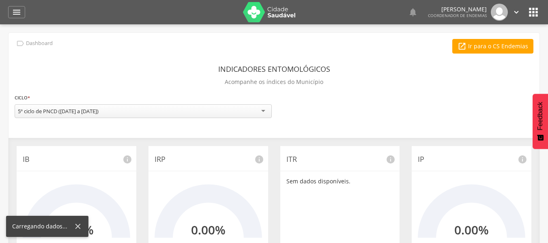
drag, startPoint x: 147, startPoint y: 112, endPoint x: 143, endPoint y: 114, distance: 4.5
click at [146, 112] on div "5º ciclo de PNCD ([DATE] a [DATE])" at bounding box center [143, 111] width 257 height 14
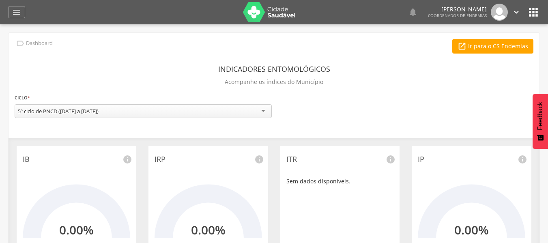
click at [140, 14] on div at bounding box center [135, 12] width 204 height 24
click at [22, 6] on div "" at bounding box center [16, 12] width 17 height 12
